Goal: Information Seeking & Learning: Learn about a topic

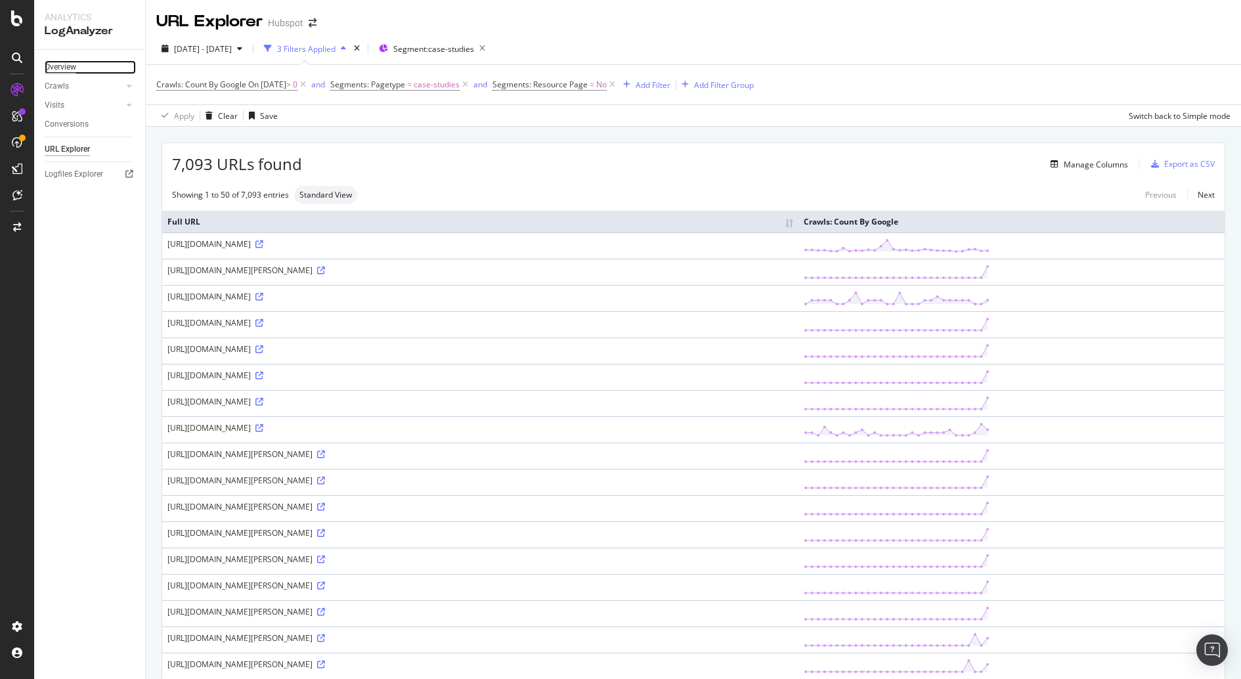
click at [66, 66] on div "Overview" at bounding box center [61, 67] width 32 height 14
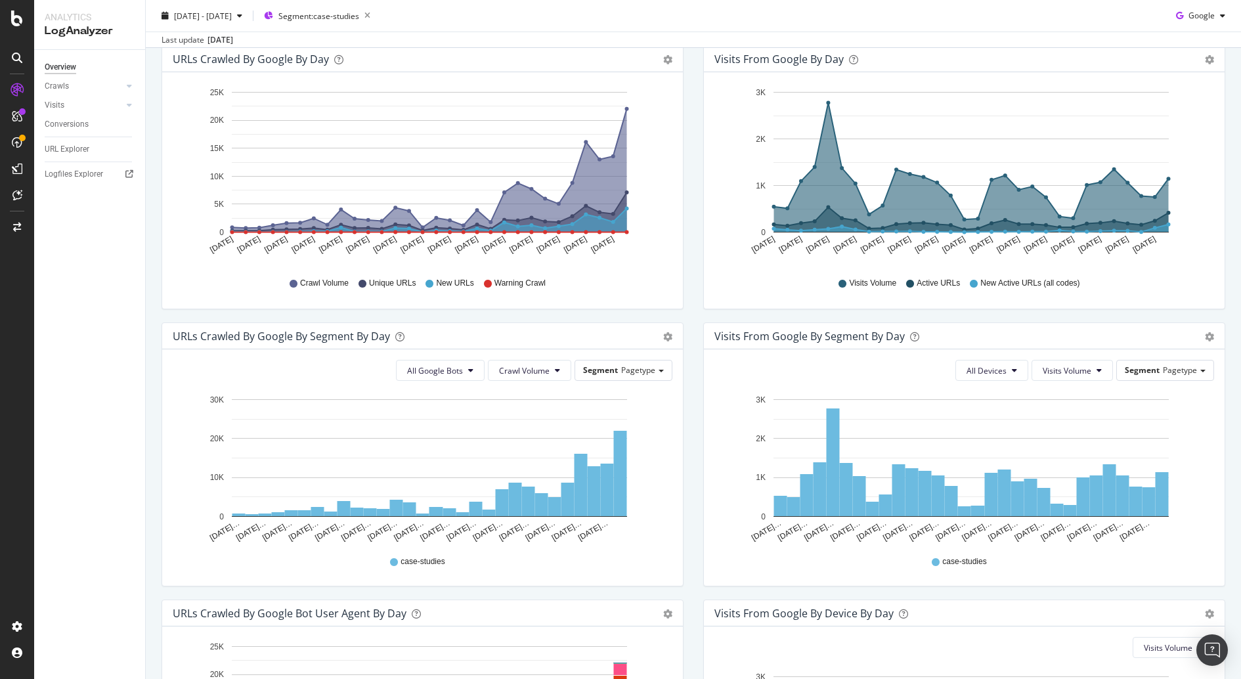
scroll to position [414, 0]
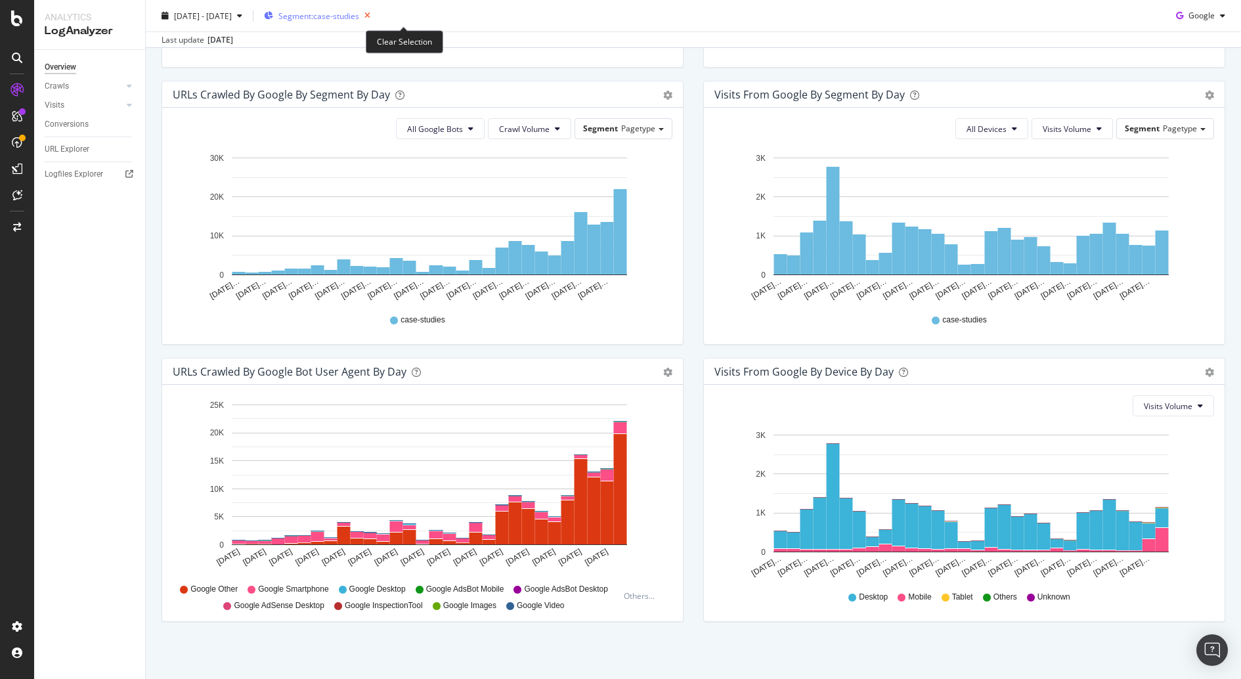
click at [376, 13] on icon "button" at bounding box center [367, 16] width 16 height 18
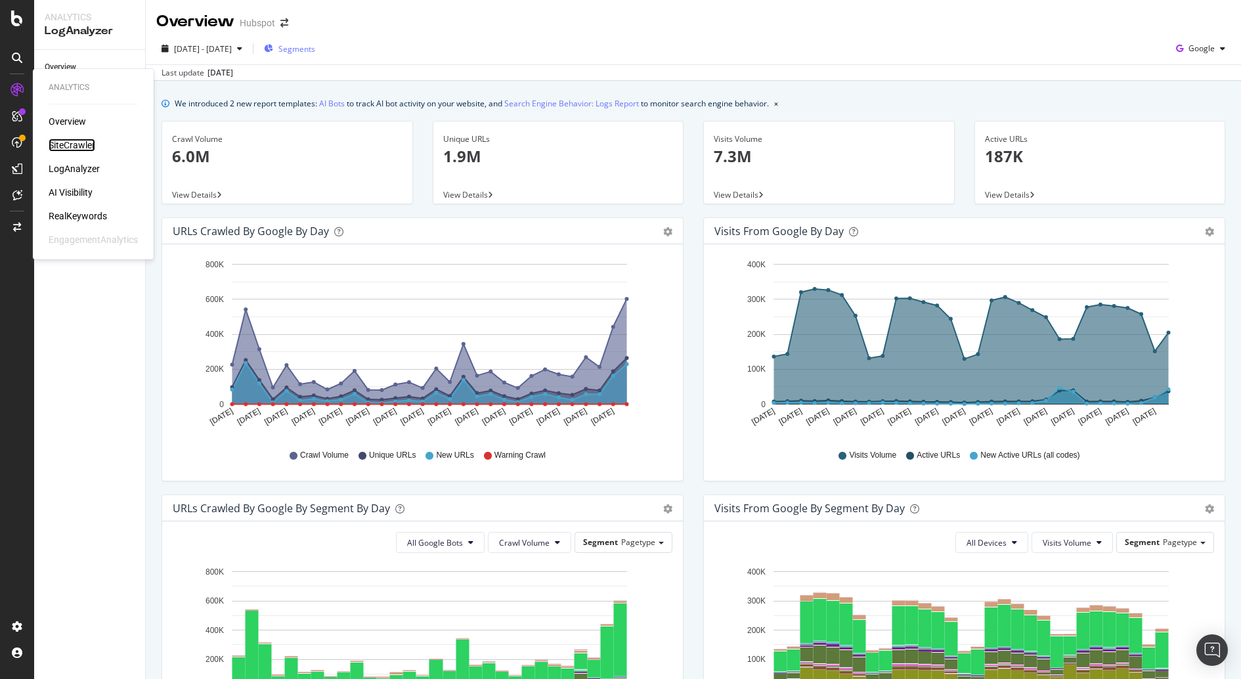
click at [82, 149] on div "SiteCrawler" at bounding box center [72, 145] width 47 height 13
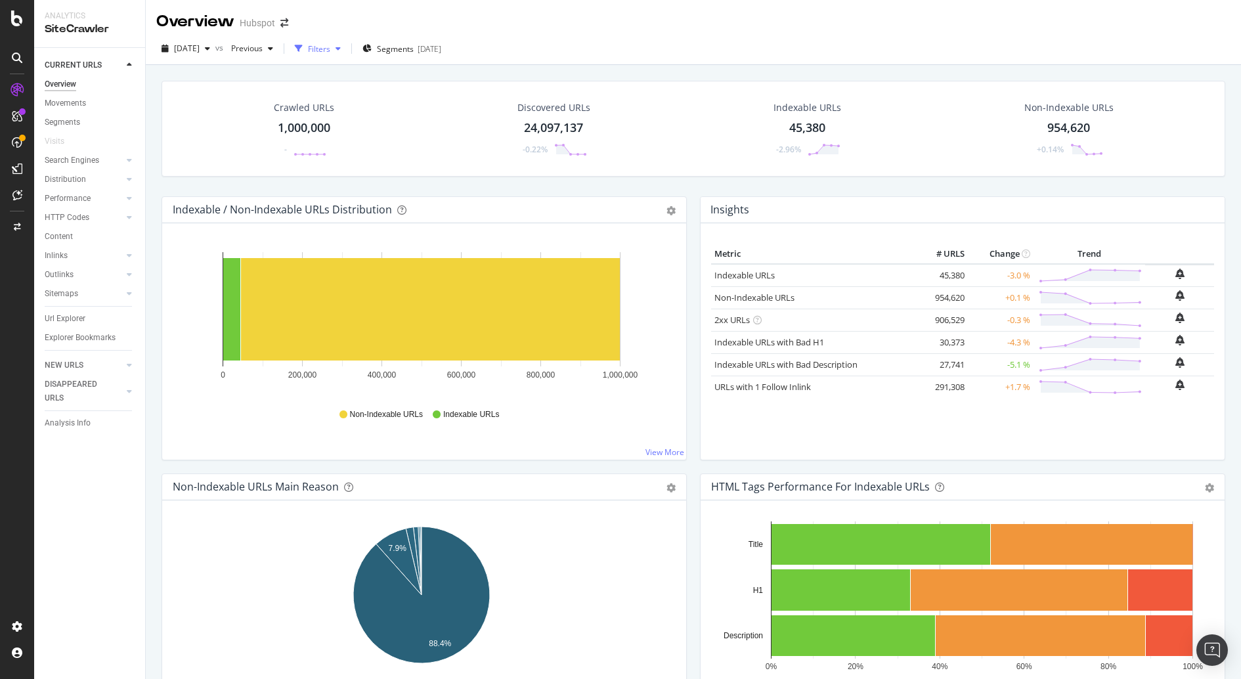
click at [330, 45] on div "Filters" at bounding box center [319, 48] width 22 height 11
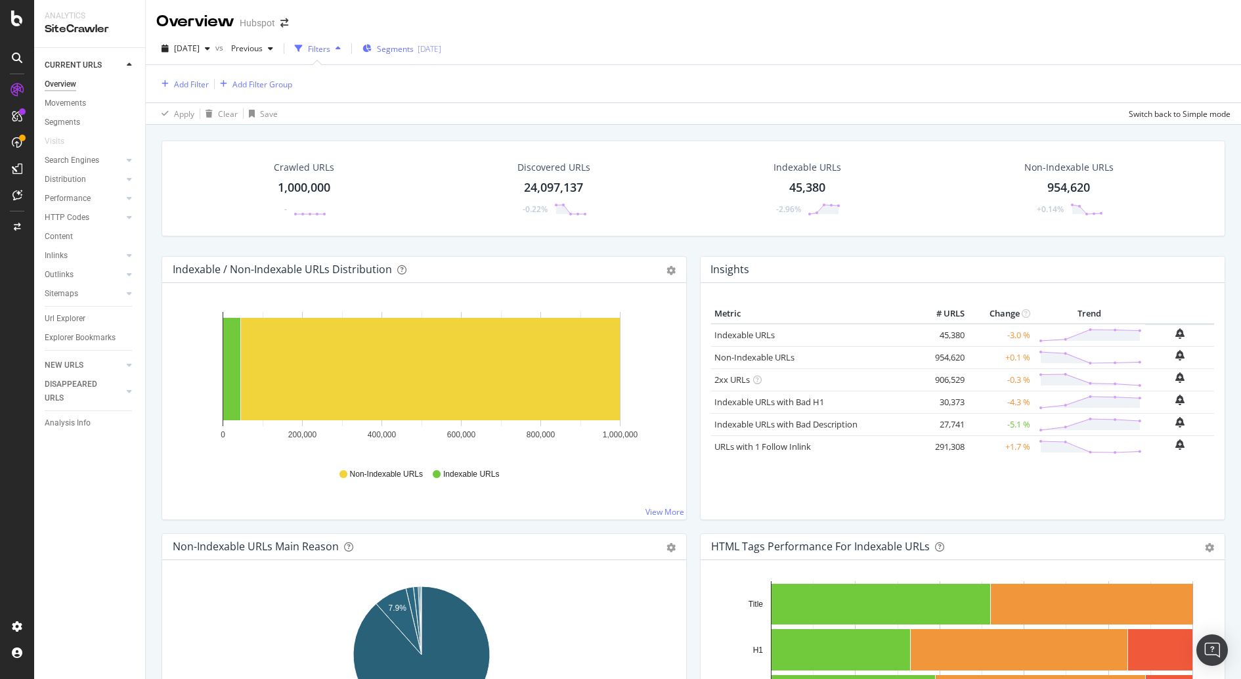
click at [414, 53] on span "Segments" at bounding box center [395, 48] width 37 height 11
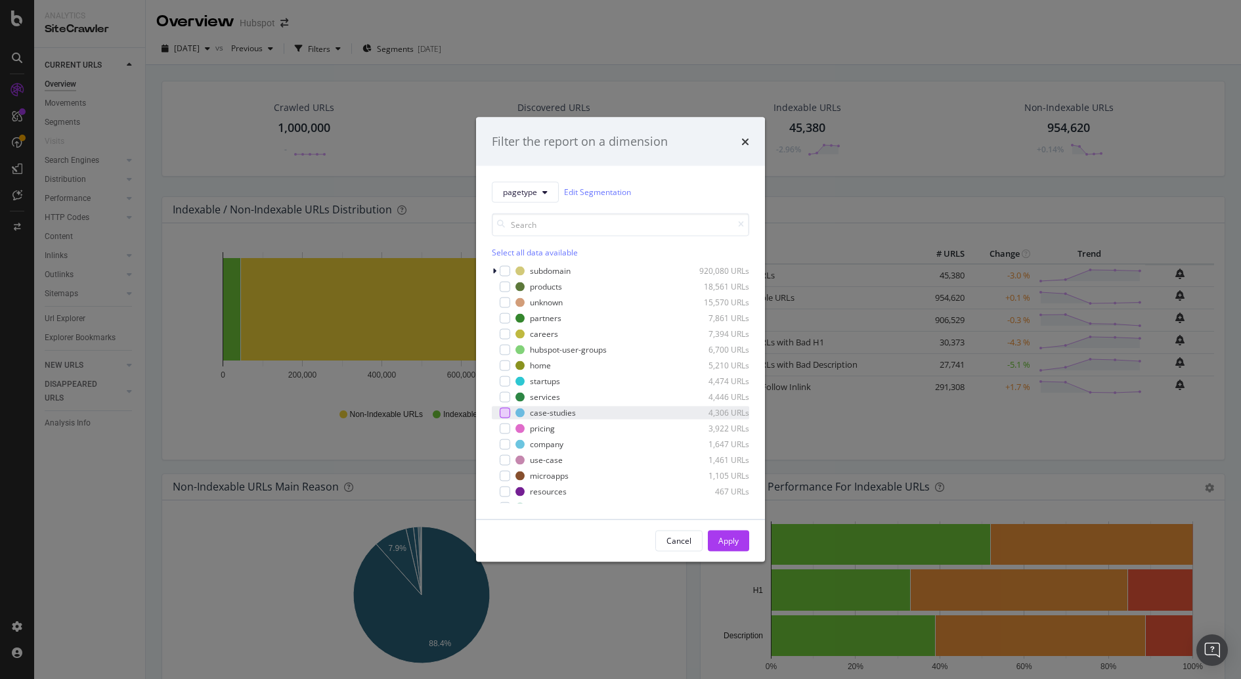
click at [508, 414] on div "modal" at bounding box center [505, 412] width 11 height 11
click at [724, 542] on div "Apply" at bounding box center [729, 540] width 20 height 11
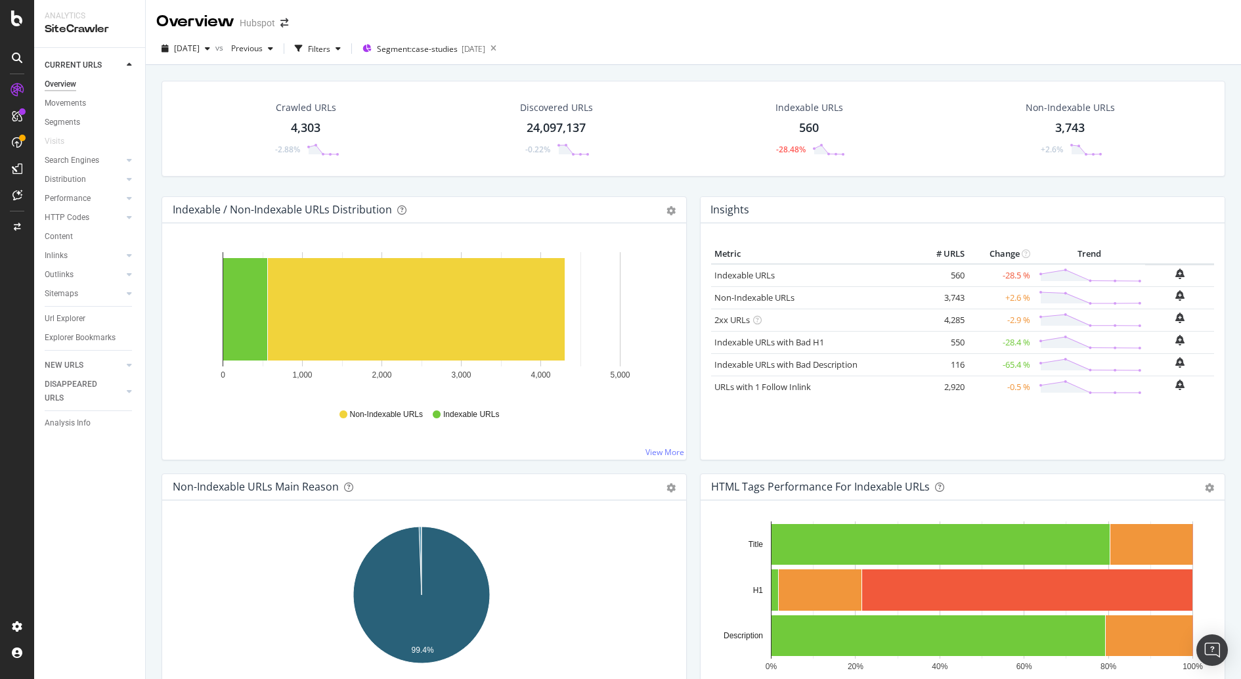
drag, startPoint x: 767, startPoint y: 89, endPoint x: 894, endPoint y: 89, distance: 126.8
